Goal: Navigation & Orientation: Go to known website

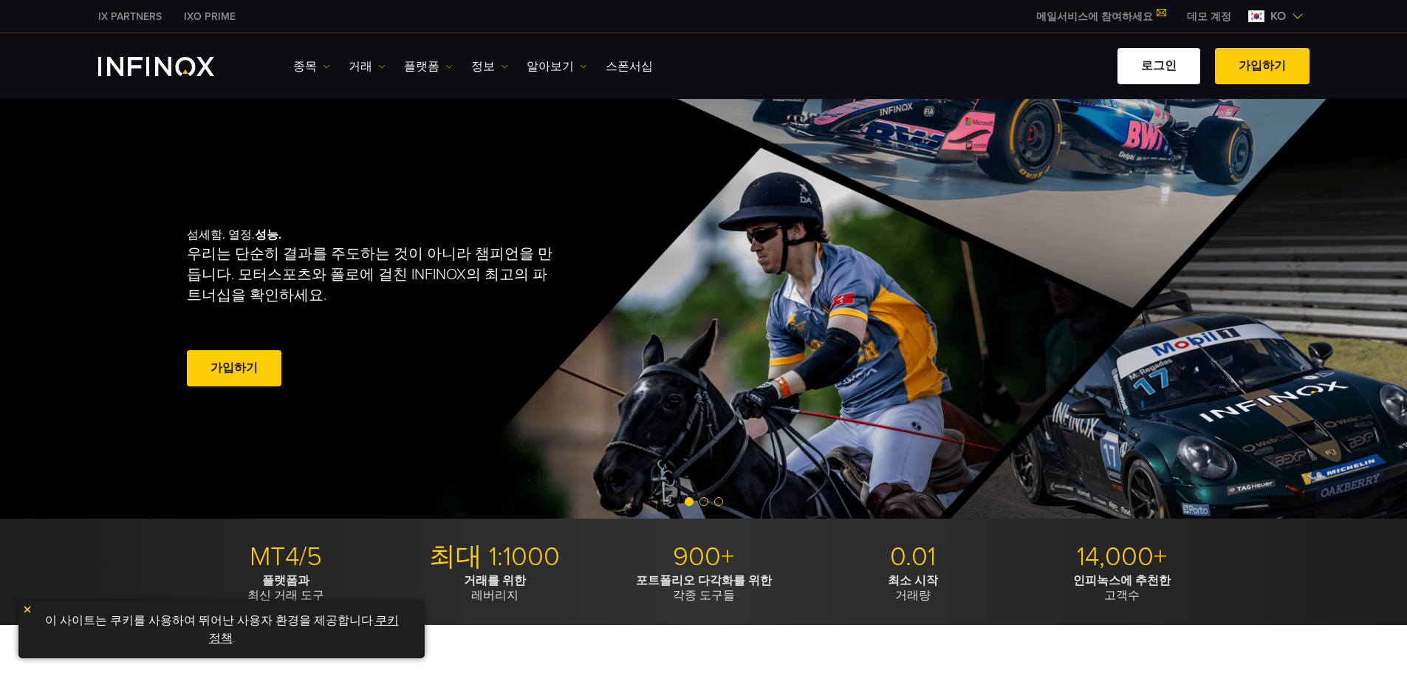
click at [1160, 66] on link "로그인" at bounding box center [1159, 66] width 83 height 36
